Goal: Task Accomplishment & Management: Use online tool/utility

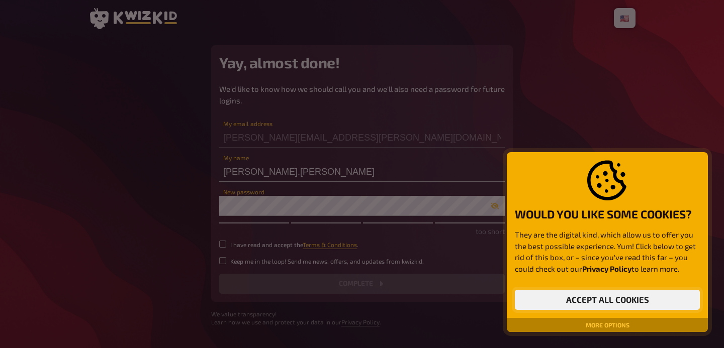
click at [560, 302] on button "Accept all cookies" at bounding box center [607, 300] width 185 height 20
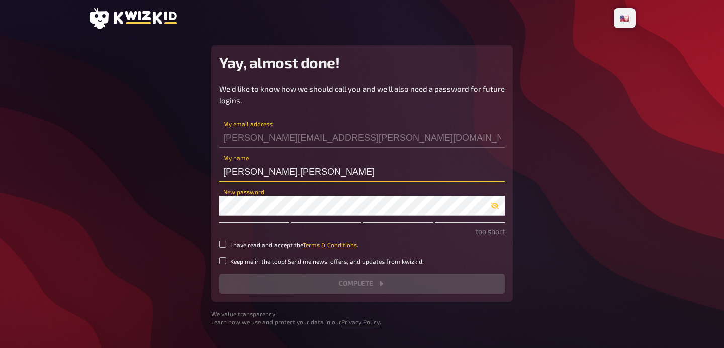
click at [251, 178] on input "[PERSON_NAME].[PERSON_NAME]" at bounding box center [362, 172] width 286 height 20
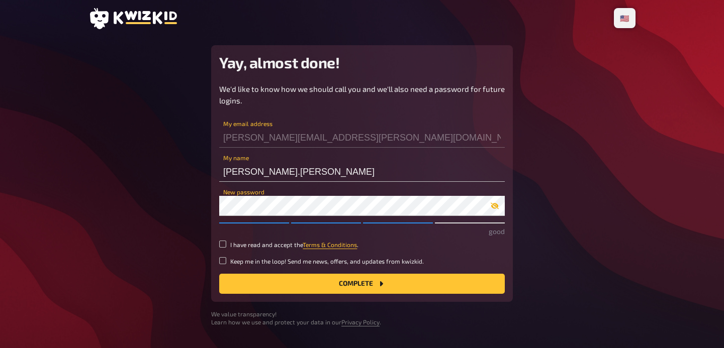
click at [497, 204] on icon "button" at bounding box center [495, 206] width 8 height 7
click at [257, 172] on input "[PERSON_NAME].[PERSON_NAME]" at bounding box center [362, 172] width 286 height 20
click at [223, 241] on input "I have read and accept the Terms & Conditions ." at bounding box center [222, 244] width 7 height 7
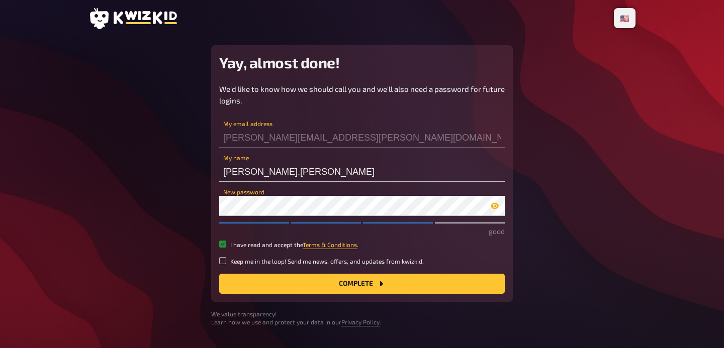
click at [223, 242] on input "I have read and accept the Terms & Conditions ." at bounding box center [222, 244] width 7 height 7
click at [223, 244] on input "I have read and accept the Terms & Conditions ." at bounding box center [222, 244] width 7 height 7
checkbox input "true"
click at [222, 257] on input "Keep me in the loop! Send me news, offers, and updates from kwizkid." at bounding box center [222, 260] width 7 height 7
click at [221, 263] on input "Keep me in the loop! Send me news, offers, and updates from kwizkid." at bounding box center [222, 260] width 7 height 7
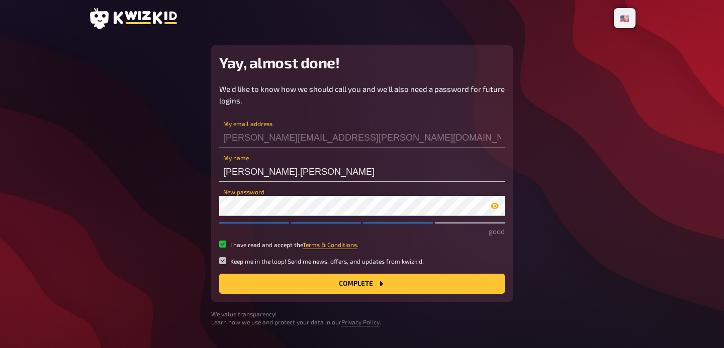
checkbox input "false"
click at [373, 279] on button "Complete" at bounding box center [362, 284] width 286 height 20
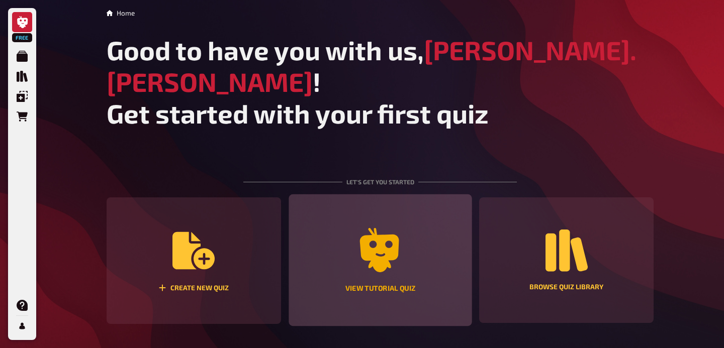
click at [387, 228] on icon "View tutorial quiz" at bounding box center [379, 250] width 39 height 44
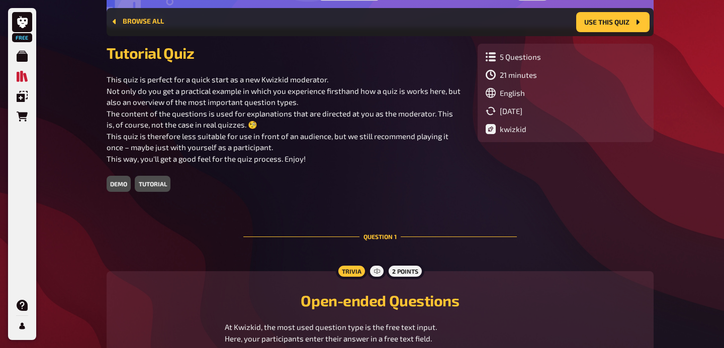
scroll to position [54, 0]
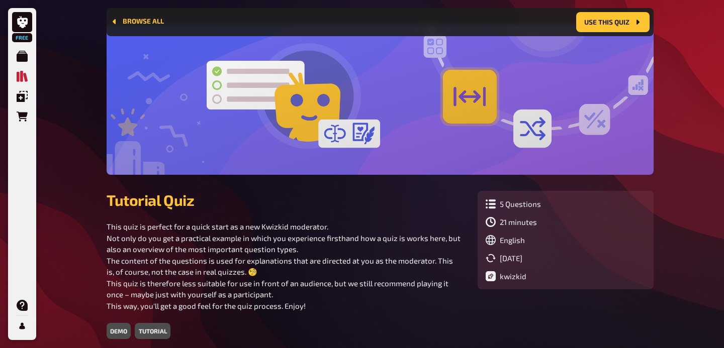
click at [145, 330] on div "tutorial" at bounding box center [152, 331] width 35 height 16
click at [361, 143] on div at bounding box center [380, 100] width 547 height 150
click at [517, 113] on div at bounding box center [380, 100] width 547 height 150
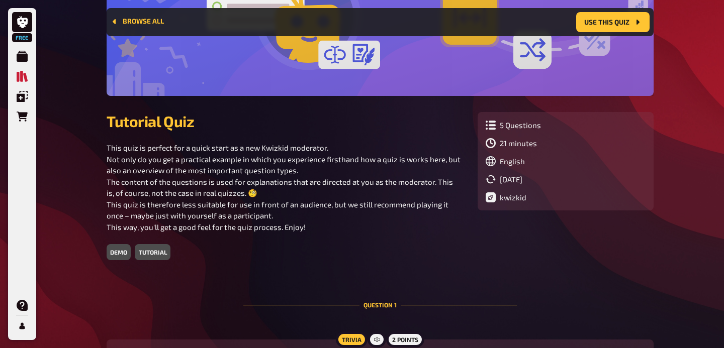
scroll to position [122, 0]
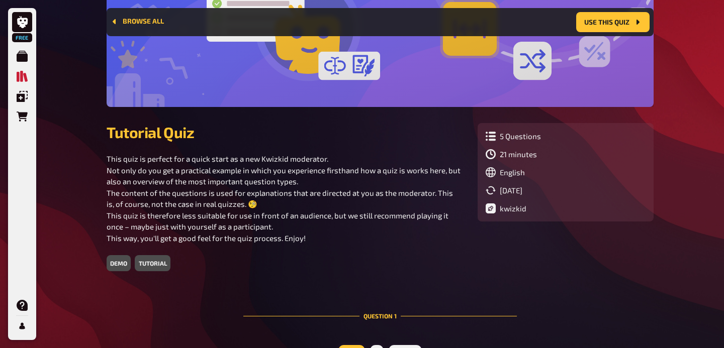
click at [121, 263] on div "demo" at bounding box center [119, 263] width 24 height 16
click at [146, 263] on div "tutorial" at bounding box center [152, 263] width 35 height 16
click at [491, 135] on icon at bounding box center [491, 136] width 10 height 10
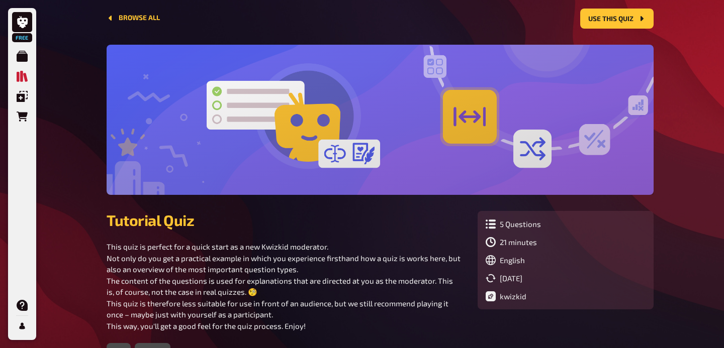
scroll to position [0, 0]
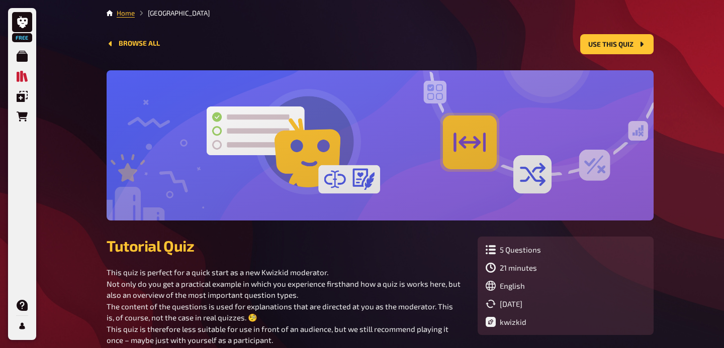
click at [217, 144] on div at bounding box center [380, 145] width 547 height 150
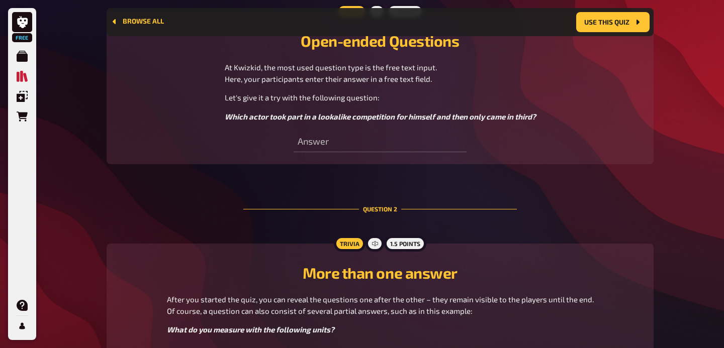
scroll to position [575, 0]
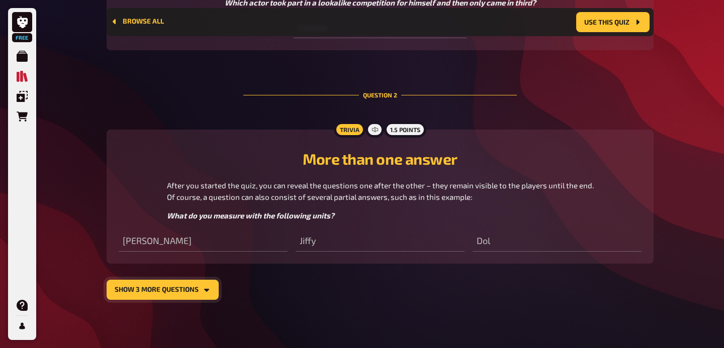
click at [152, 294] on button "show 3 more questions" at bounding box center [163, 290] width 112 height 20
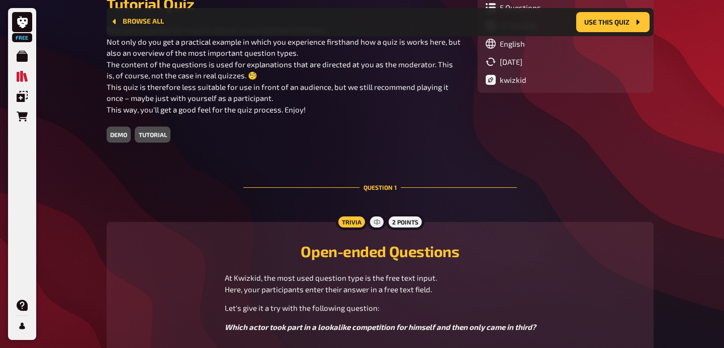
scroll to position [0, 0]
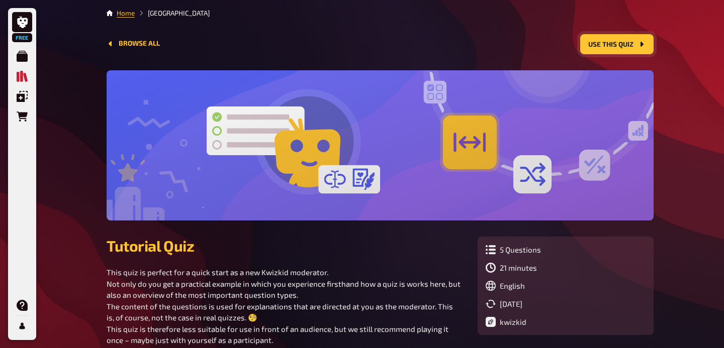
click at [626, 44] on button "Use this quiz" at bounding box center [616, 44] width 73 height 20
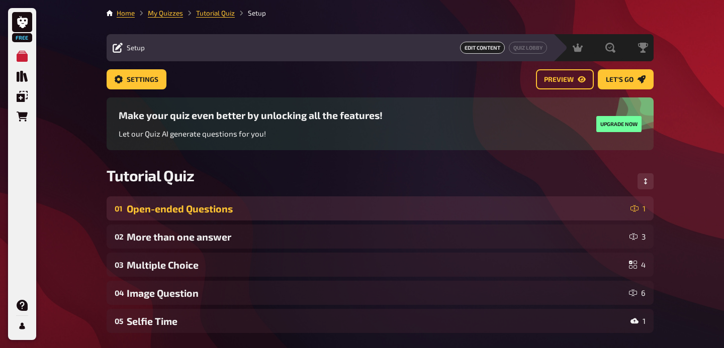
click at [263, 211] on div "Open-ended Questions" at bounding box center [377, 209] width 500 height 12
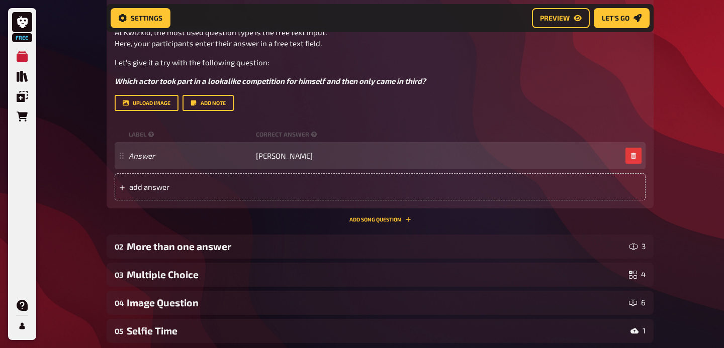
scroll to position [413, 0]
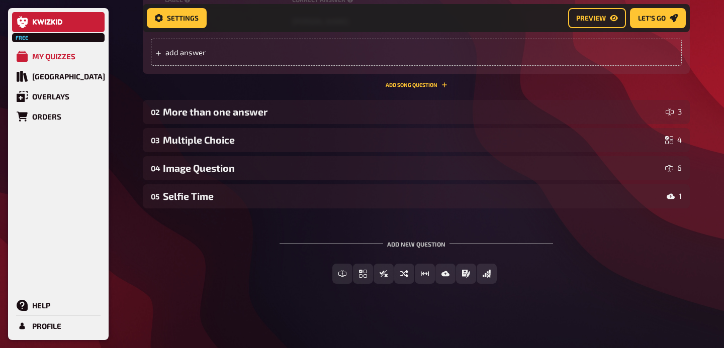
click at [26, 14] on link at bounding box center [58, 22] width 92 height 20
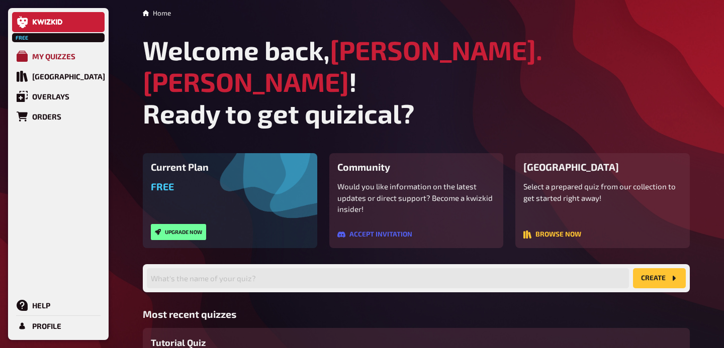
click at [33, 59] on div "My Quizzes" at bounding box center [53, 56] width 43 height 9
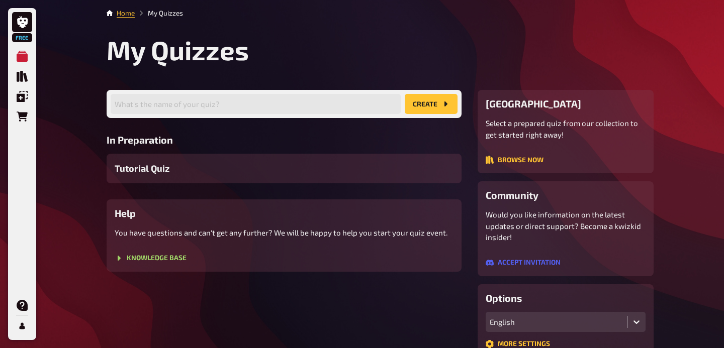
click at [161, 11] on li "My Quizzes" at bounding box center [159, 13] width 48 height 10
click at [112, 15] on icon at bounding box center [110, 13] width 6 height 6
click at [110, 14] on icon at bounding box center [110, 13] width 6 height 6
click at [127, 14] on link "Home" at bounding box center [126, 13] width 18 height 8
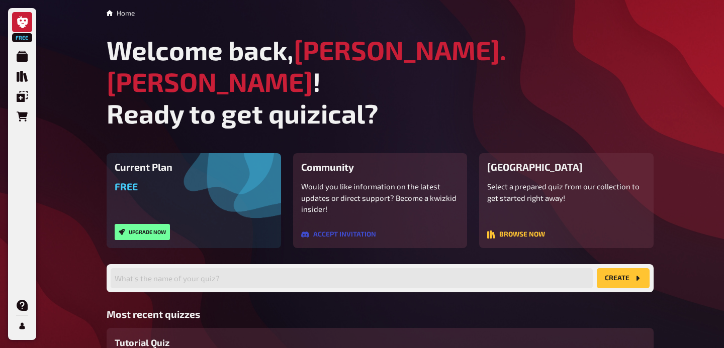
click at [340, 231] on button "Accept invitation" at bounding box center [338, 235] width 75 height 8
click at [130, 224] on button "Upgrade now" at bounding box center [142, 232] width 55 height 16
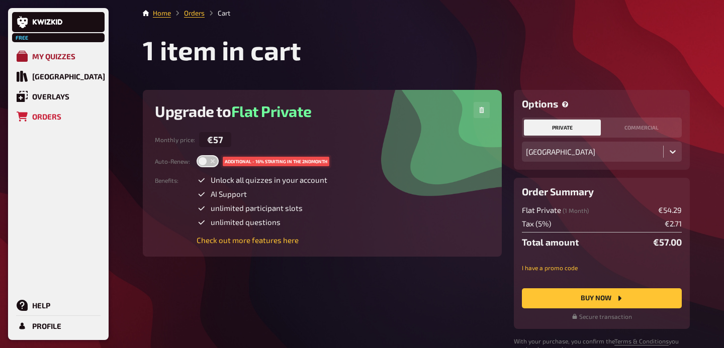
click at [26, 58] on icon at bounding box center [22, 56] width 11 height 11
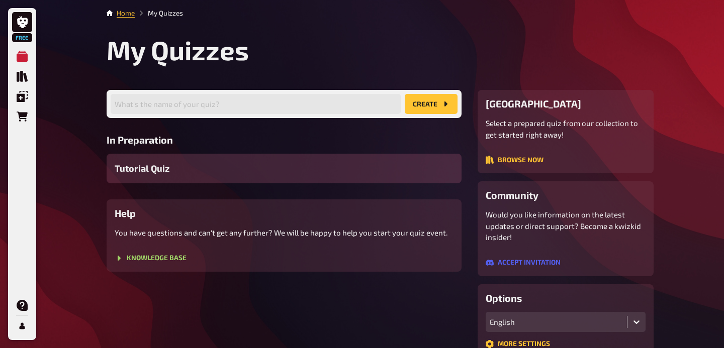
click at [171, 171] on div "Tutorial Quiz" at bounding box center [284, 169] width 355 height 30
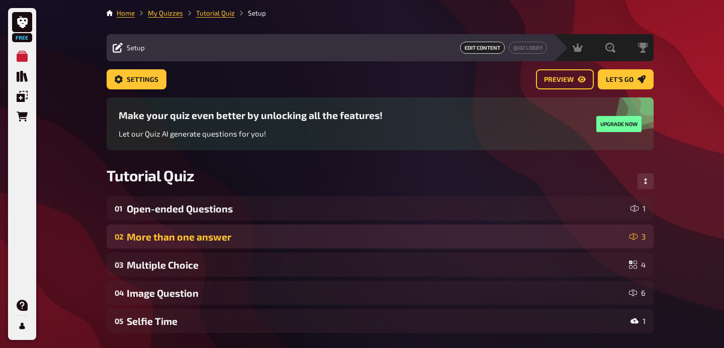
click at [170, 241] on div "More than one answer" at bounding box center [376, 237] width 499 height 12
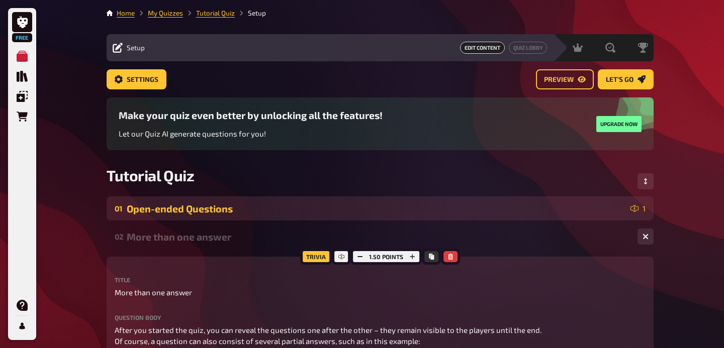
click at [174, 198] on div "01 Open-ended Questions 1" at bounding box center [380, 209] width 547 height 24
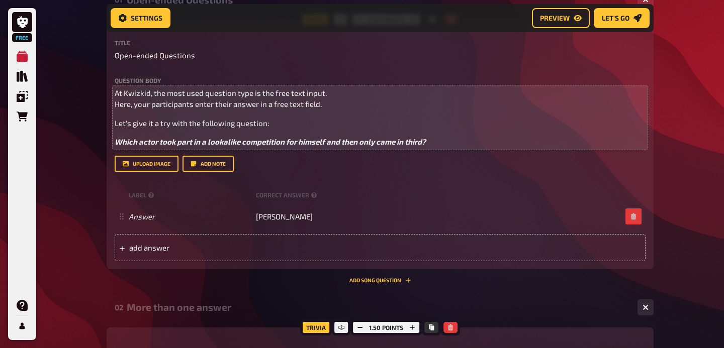
scroll to position [219, 0]
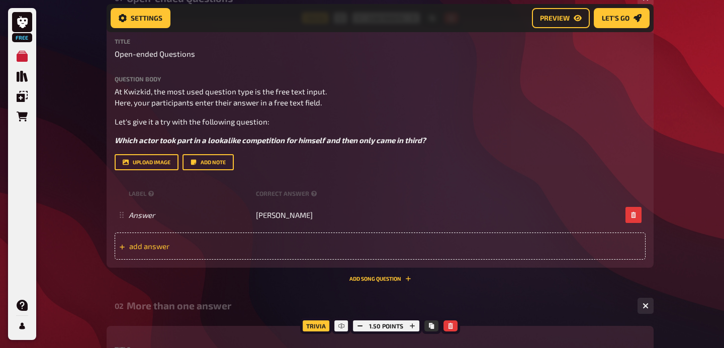
click at [137, 250] on span "add answer" at bounding box center [207, 246] width 156 height 9
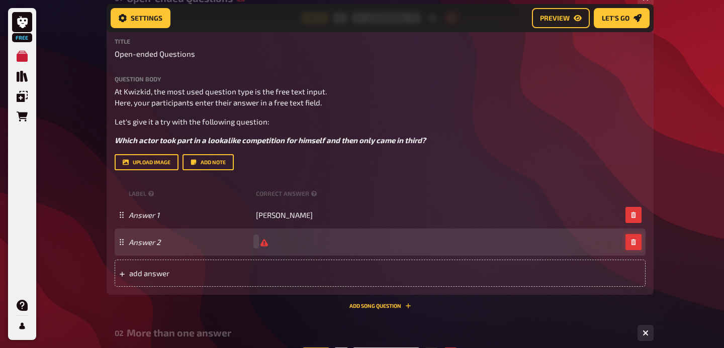
click at [632, 246] on button "button" at bounding box center [633, 242] width 16 height 16
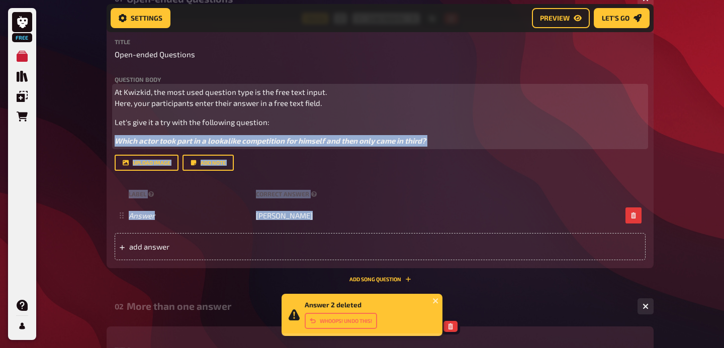
drag, startPoint x: 70, startPoint y: 276, endPoint x: 212, endPoint y: 68, distance: 252.1
click at [212, 68] on div "Answer 2 deleted Whoops! Undo this! Free My Quizzes Quiz Library Overlays Order…" at bounding box center [362, 354] width 724 height 1144
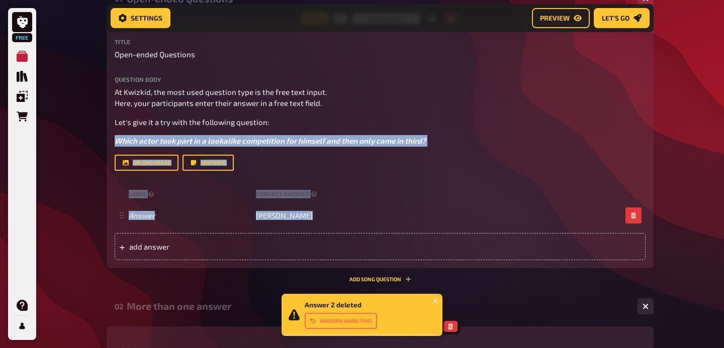
click at [100, 206] on div "Home My Quizzes Tutorial Quiz Setup Setup Edit Content Quiz Lobby Hosting undef…" at bounding box center [380, 354] width 563 height 1144
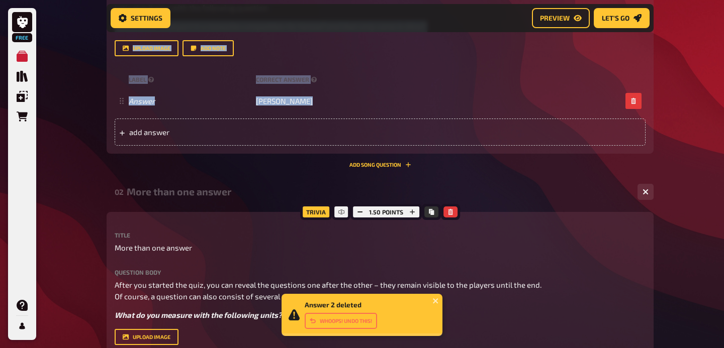
scroll to position [407, 0]
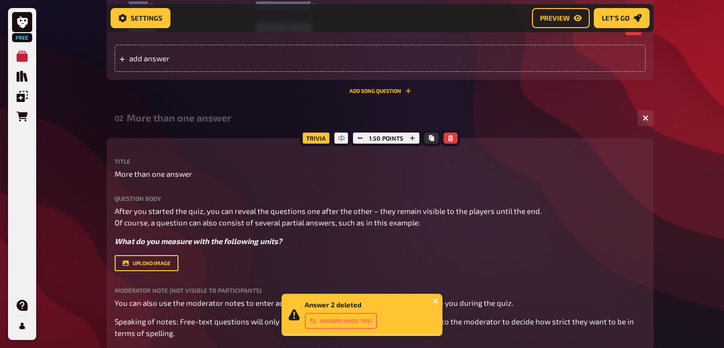
click at [434, 301] on icon "close" at bounding box center [435, 301] width 5 height 5
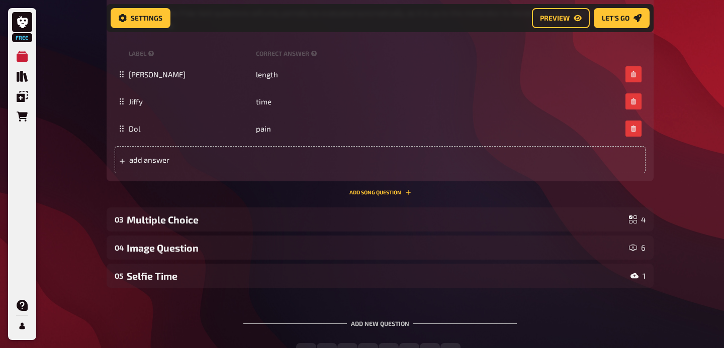
scroll to position [796, 0]
